Goal: Find specific page/section: Find specific page/section

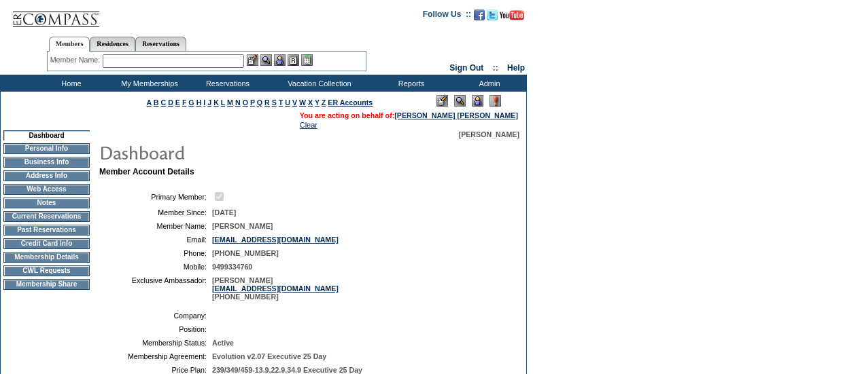
scroll to position [127, 0]
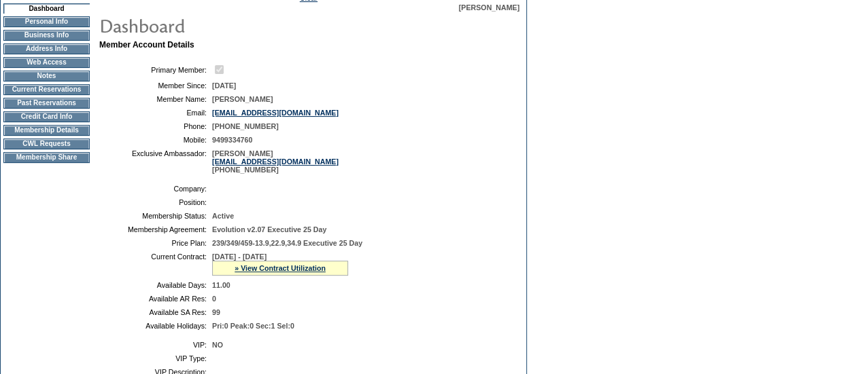
click at [47, 150] on td "CWL Requests" at bounding box center [46, 144] width 86 height 11
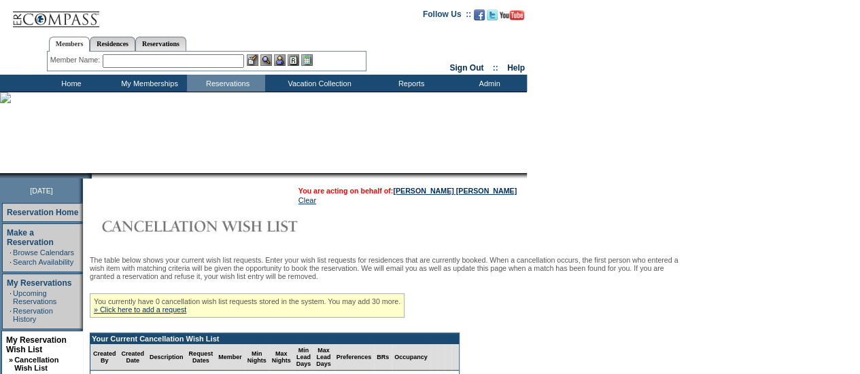
click at [145, 58] on input "text" at bounding box center [173, 61] width 141 height 14
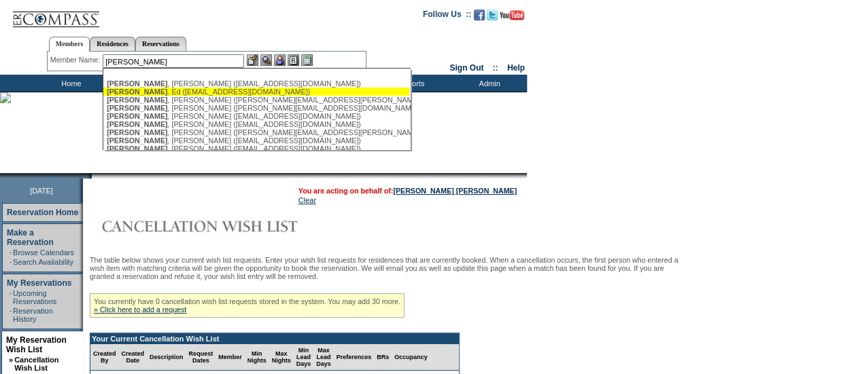
click at [145, 90] on div "[PERSON_NAME] ([EMAIL_ADDRESS][DOMAIN_NAME])" at bounding box center [256, 92] width 299 height 8
type input "[PERSON_NAME] ([EMAIL_ADDRESS][DOMAIN_NAME])"
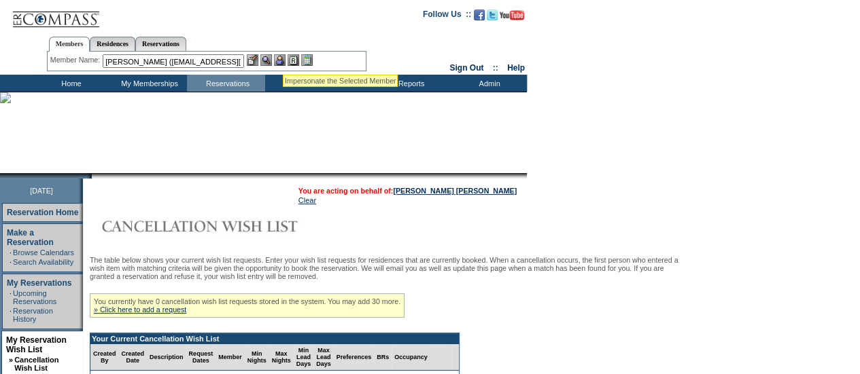
click at [282, 58] on img at bounding box center [280, 60] width 12 height 12
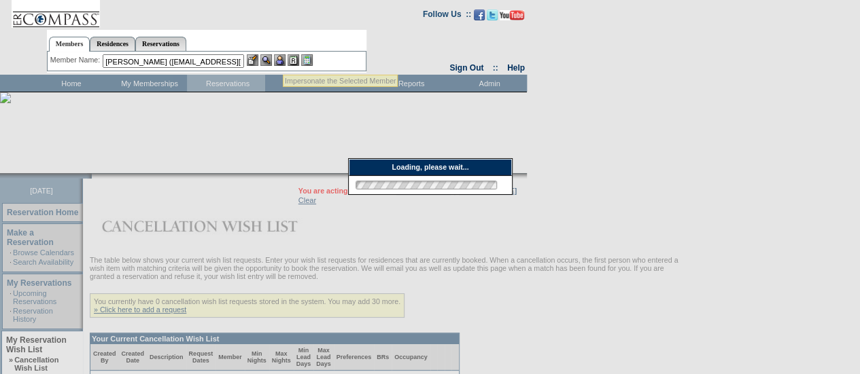
click at [272, 59] on img at bounding box center [266, 60] width 12 height 12
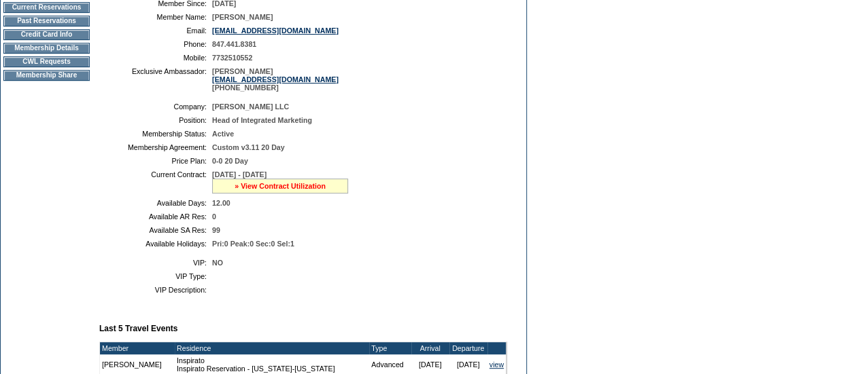
scroll to position [117, 0]
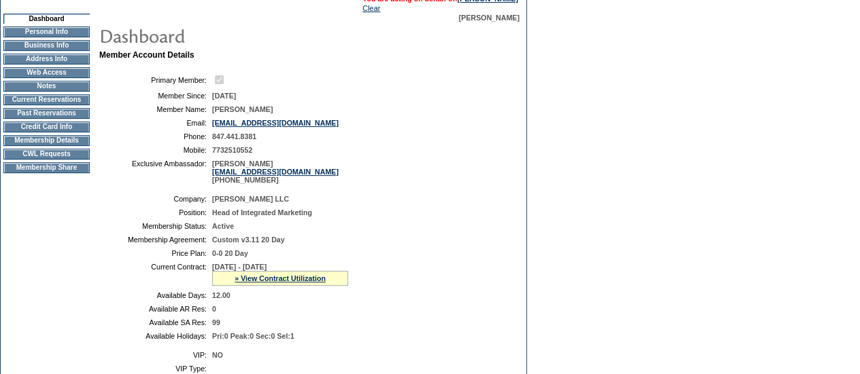
click at [55, 146] on td "Membership Details" at bounding box center [46, 140] width 86 height 11
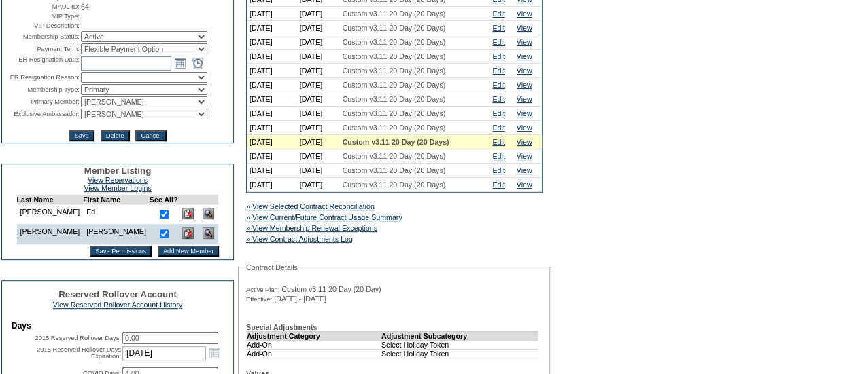
scroll to position [204, 0]
